Goal: Transaction & Acquisition: Book appointment/travel/reservation

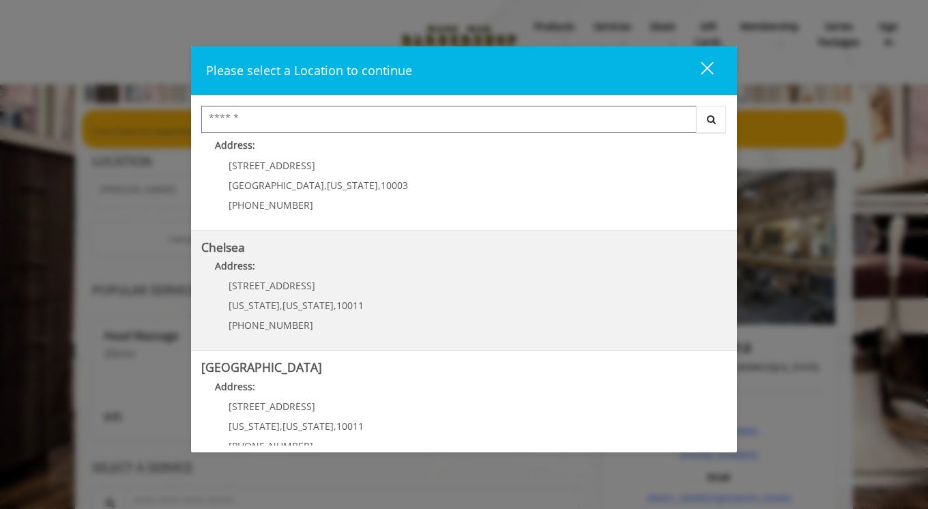
scroll to position [81, 0]
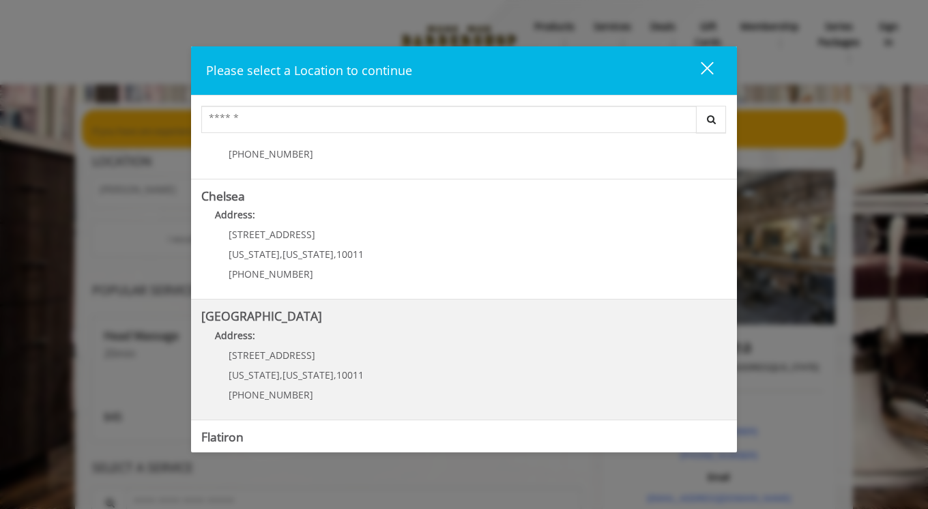
click at [451, 354] on Street "Chelsea 15th Street Address: 267 W 15th St New York , New York , 10011 (646) 85…" at bounding box center [464, 360] width 526 height 100
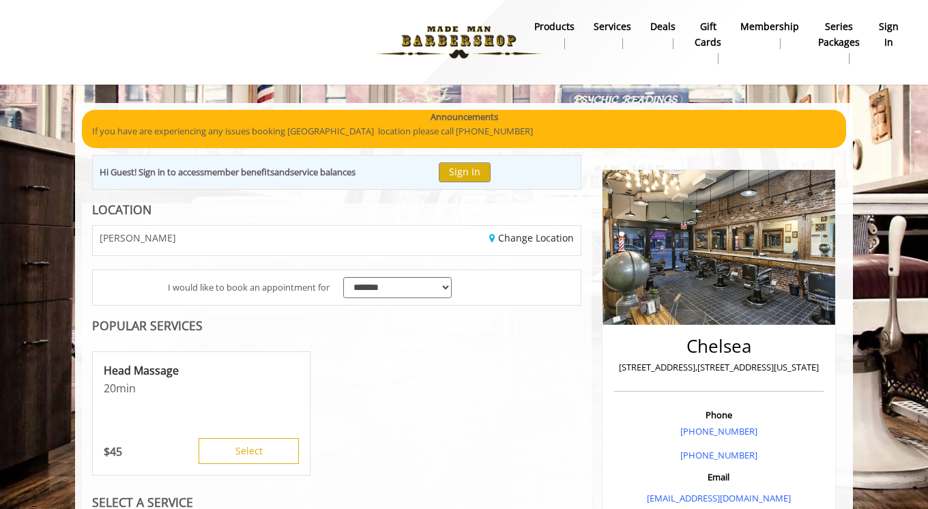
scroll to position [56, 0]
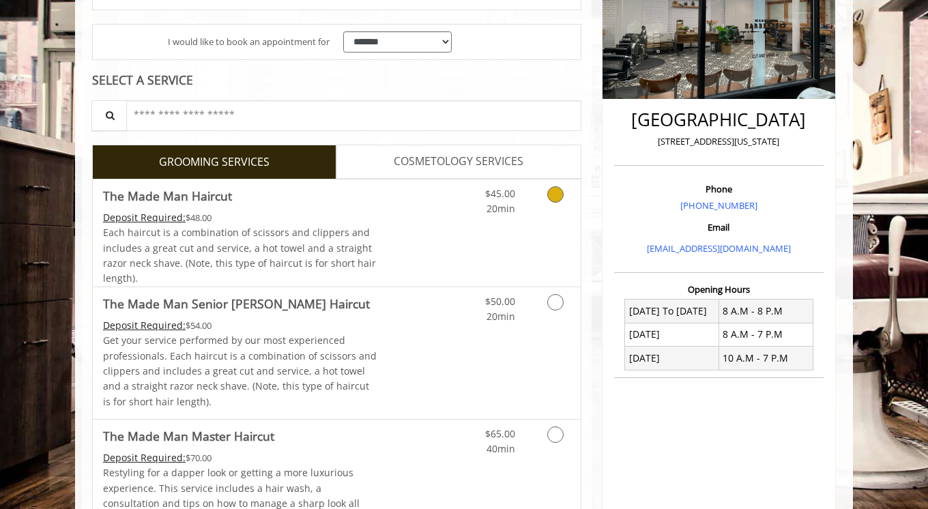
click at [349, 229] on span "Each haircut is a combination of scissors and clippers and includes a great cut…" at bounding box center [239, 255] width 273 height 59
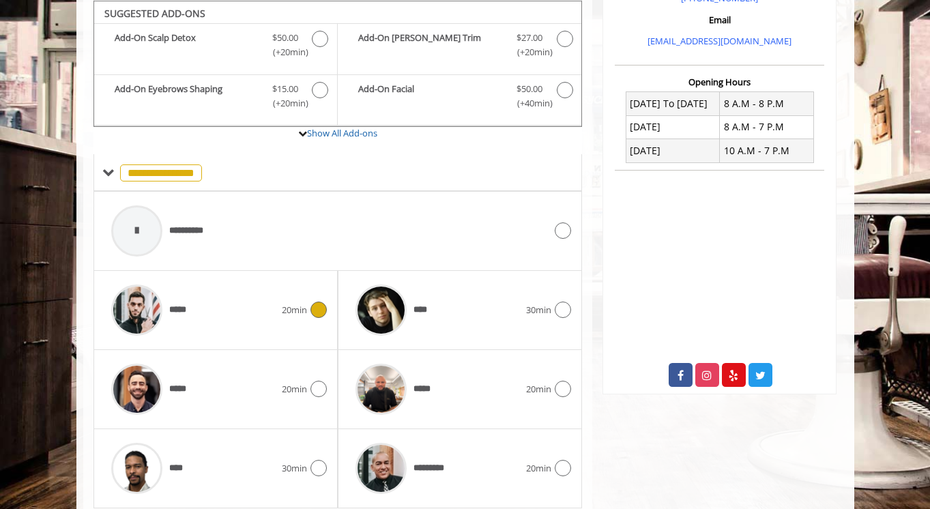
click at [231, 308] on div "*****" at bounding box center [192, 310] width 177 height 65
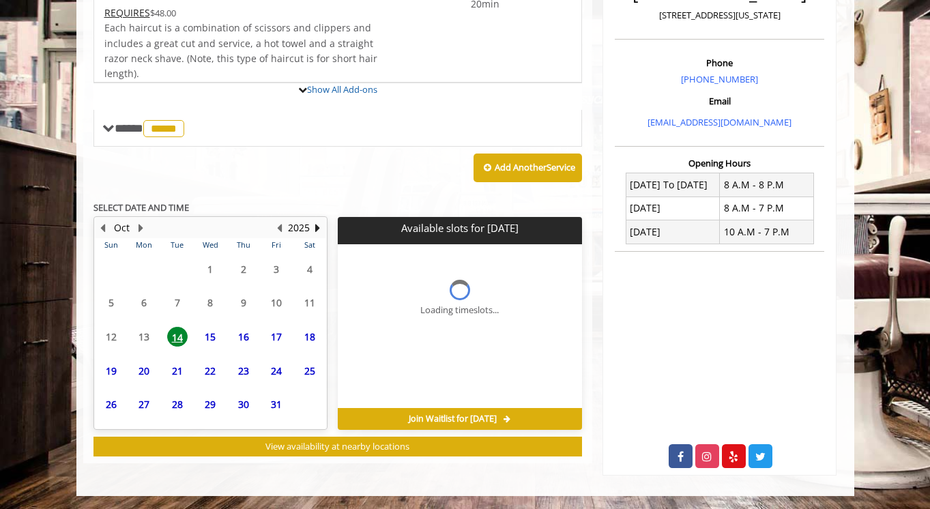
scroll to position [453, 0]
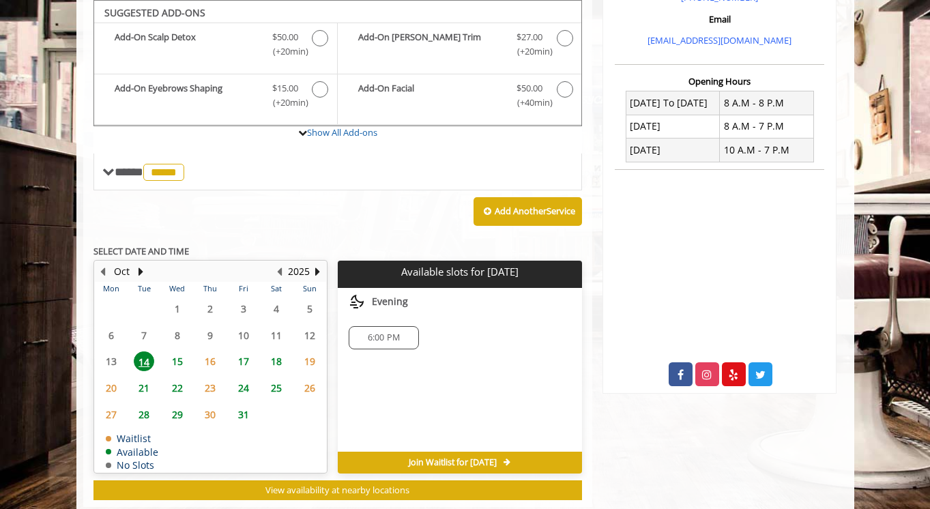
click at [210, 362] on span "16" at bounding box center [210, 362] width 20 height 20
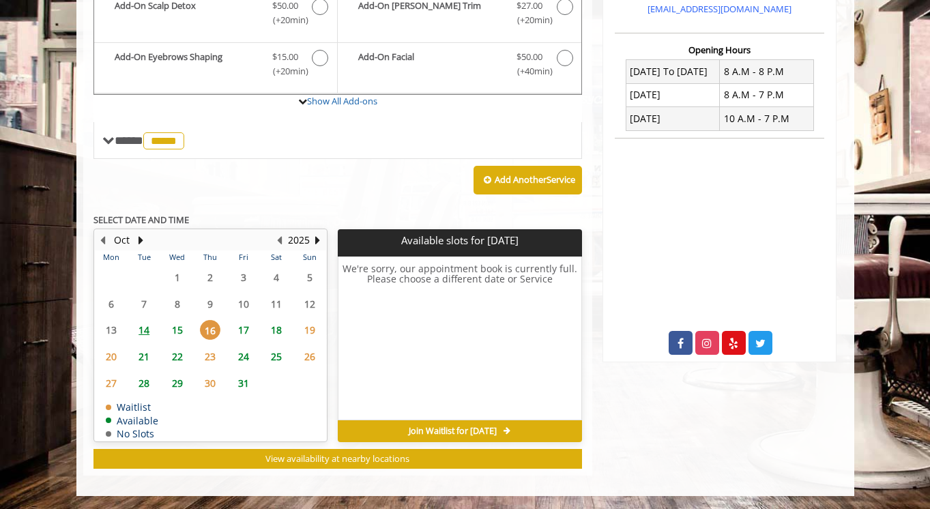
click at [180, 329] on span "15" at bounding box center [177, 330] width 20 height 20
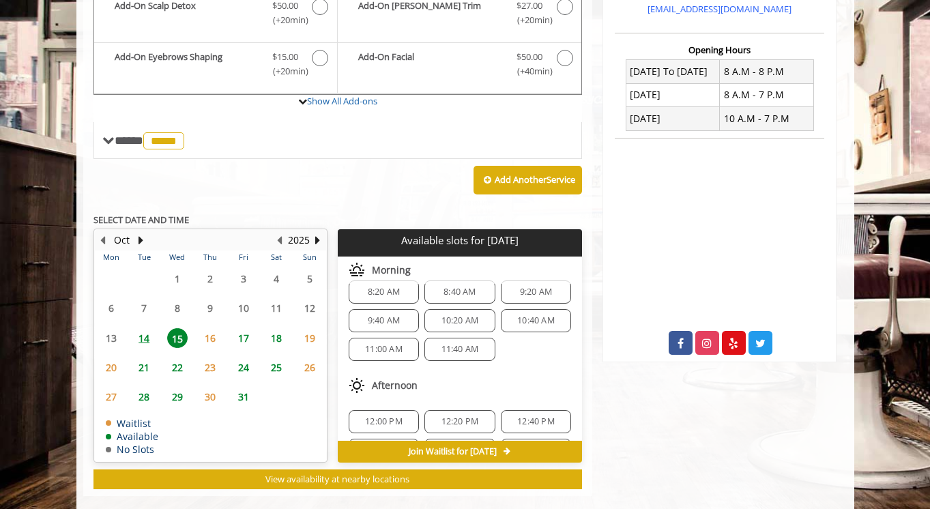
scroll to position [4, 0]
